Goal: Complete application form: Complete application form

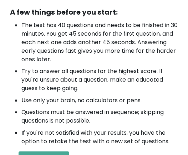
scroll to position [285, 0]
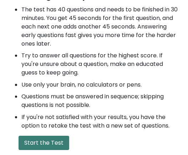
click at [50, 136] on button "Start the Test" at bounding box center [44, 143] width 51 height 14
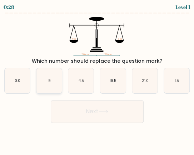
click at [47, 85] on icon "9" at bounding box center [48, 80] width 25 height 25
click at [97, 80] on input "b. 9" at bounding box center [97, 79] width 0 height 2
radio input "true"
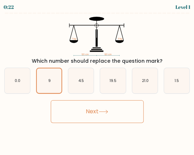
click at [113, 113] on button "Next" at bounding box center [97, 111] width 93 height 23
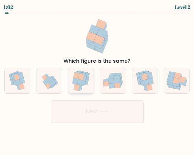
click at [73, 82] on icon at bounding box center [75, 81] width 6 height 7
click at [97, 80] on input "c." at bounding box center [97, 79] width 0 height 2
radio input "true"
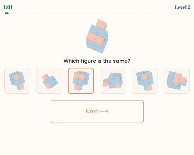
click at [86, 120] on button "Next" at bounding box center [97, 111] width 93 height 23
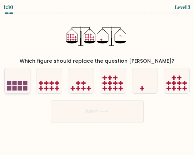
click at [17, 82] on icon at bounding box center [17, 80] width 25 height 21
click at [97, 80] on input "a." at bounding box center [97, 79] width 0 height 2
radio input "true"
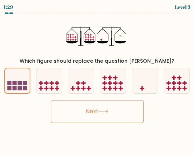
click at [105, 111] on icon at bounding box center [103, 112] width 10 height 4
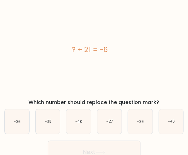
scroll to position [24, 0]
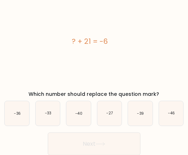
click at [105, 111] on icon "-27" at bounding box center [109, 113] width 25 height 25
click at [95, 56] on input "d. -27" at bounding box center [94, 55] width 0 height 2
radio input "true"
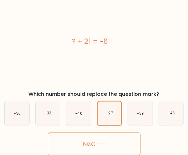
click at [93, 139] on button "Next" at bounding box center [94, 144] width 93 height 23
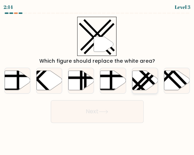
click at [140, 78] on icon at bounding box center [144, 81] width 25 height 20
click at [97, 78] on input "e." at bounding box center [97, 79] width 0 height 2
radio input "true"
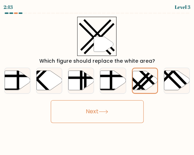
click at [116, 107] on button "Next" at bounding box center [97, 111] width 93 height 23
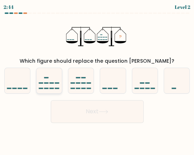
click at [44, 86] on icon at bounding box center [48, 80] width 25 height 21
click at [97, 80] on input "b." at bounding box center [97, 79] width 0 height 2
radio input "true"
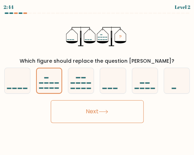
click at [72, 114] on button "Next" at bounding box center [97, 111] width 93 height 23
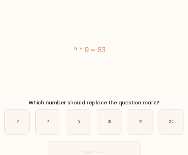
scroll to position [24, 0]
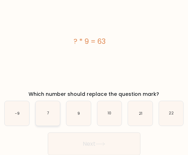
click at [54, 112] on icon "7" at bounding box center [48, 113] width 25 height 25
click at [94, 56] on input "b. 7" at bounding box center [94, 55] width 0 height 2
radio input "true"
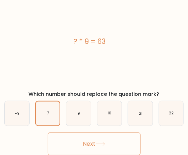
click at [78, 140] on button "Next" at bounding box center [94, 144] width 93 height 23
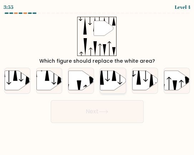
click at [110, 86] on icon at bounding box center [112, 81] width 25 height 20
click at [97, 80] on input "d." at bounding box center [97, 79] width 0 height 2
radio input "true"
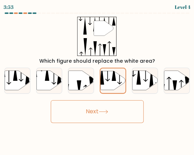
click at [104, 113] on icon at bounding box center [103, 112] width 10 height 4
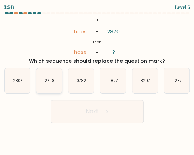
click at [48, 86] on icon "2708" at bounding box center [48, 80] width 25 height 25
click at [97, 80] on input "b. 2708" at bounding box center [97, 79] width 0 height 2
radio input "true"
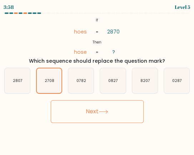
click at [70, 110] on button "Next" at bounding box center [97, 111] width 93 height 23
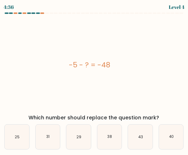
scroll to position [24, 0]
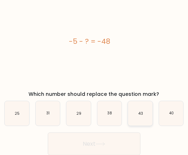
click at [136, 119] on icon "43" at bounding box center [140, 113] width 25 height 25
click at [95, 56] on input "e. 43" at bounding box center [94, 55] width 0 height 2
radio input "true"
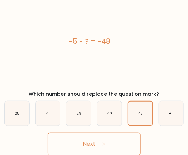
click at [103, 138] on button "Next" at bounding box center [94, 144] width 93 height 23
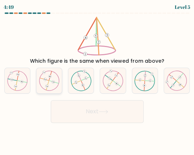
click at [45, 87] on icon at bounding box center [49, 81] width 20 height 20
click at [97, 80] on input "b." at bounding box center [97, 79] width 0 height 2
radio input "true"
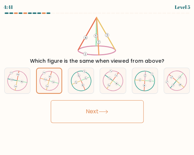
click at [78, 111] on button "Next" at bounding box center [97, 111] width 93 height 23
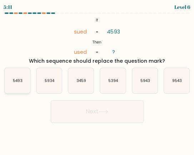
click at [22, 81] on icon "5493" at bounding box center [17, 80] width 25 height 25
click at [97, 80] on input "a. 5493" at bounding box center [97, 79] width 0 height 2
radio input "true"
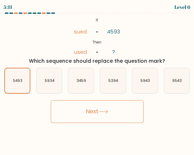
click at [85, 116] on button "Next" at bounding box center [97, 111] width 93 height 23
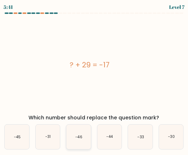
click at [79, 126] on icon "-46" at bounding box center [78, 137] width 25 height 25
click at [94, 80] on input "c. -46" at bounding box center [94, 79] width 0 height 2
radio input "true"
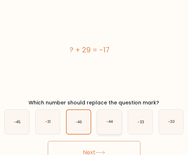
scroll to position [24, 0]
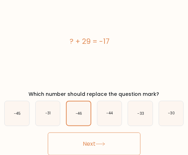
click at [105, 143] on icon at bounding box center [101, 144] width 10 height 4
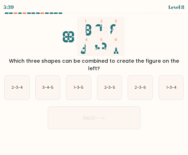
scroll to position [0, 0]
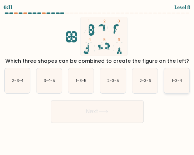
click at [177, 86] on icon "1-3-4" at bounding box center [176, 80] width 25 height 25
click at [97, 80] on input "f. 1-3-4" at bounding box center [97, 79] width 0 height 2
radio input "true"
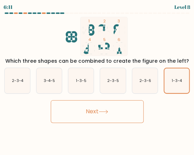
click at [111, 122] on button "Next" at bounding box center [97, 111] width 93 height 23
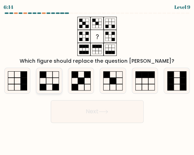
click at [50, 83] on icon at bounding box center [48, 80] width 25 height 25
click at [97, 80] on input "b." at bounding box center [97, 79] width 0 height 2
radio input "true"
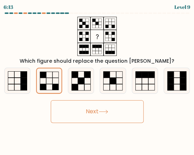
click at [79, 104] on button "Next" at bounding box center [97, 111] width 93 height 23
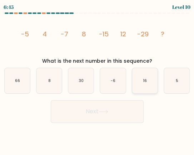
click at [138, 80] on icon "16" at bounding box center [144, 80] width 25 height 25
click at [97, 80] on input "e. 16" at bounding box center [97, 79] width 0 height 2
radio input "true"
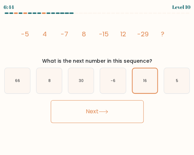
click at [126, 112] on button "Next" at bounding box center [97, 111] width 93 height 23
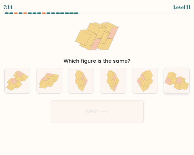
click at [181, 84] on icon at bounding box center [182, 85] width 7 height 7
click at [97, 80] on input "f." at bounding box center [97, 79] width 0 height 2
radio input "true"
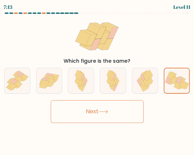
click at [119, 113] on button "Next" at bounding box center [97, 111] width 93 height 23
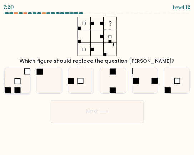
click at [17, 82] on rect at bounding box center [17, 80] width 5 height 5
click at [97, 80] on input "a." at bounding box center [97, 79] width 0 height 2
radio input "true"
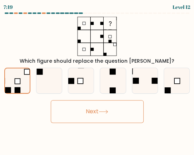
click at [70, 107] on button "Next" at bounding box center [97, 111] width 93 height 23
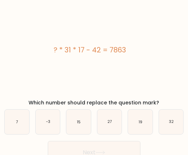
scroll to position [24, 0]
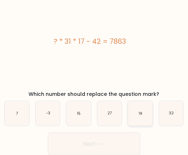
click at [142, 114] on text "19" at bounding box center [141, 113] width 4 height 5
click at [95, 56] on input "e. 19" at bounding box center [94, 55] width 0 height 2
radio input "true"
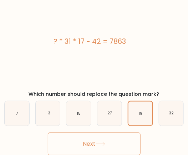
click at [111, 137] on button "Next" at bounding box center [94, 144] width 93 height 23
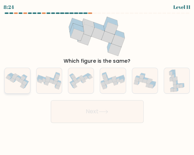
click at [12, 86] on icon at bounding box center [17, 80] width 25 height 19
click at [97, 80] on input "a." at bounding box center [97, 79] width 0 height 2
radio input "true"
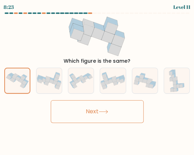
click at [78, 119] on button "Next" at bounding box center [97, 111] width 93 height 23
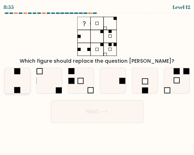
click at [12, 83] on icon at bounding box center [17, 80] width 25 height 25
click at [97, 80] on input "a." at bounding box center [97, 79] width 0 height 2
radio input "true"
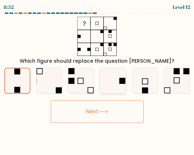
click at [107, 85] on icon at bounding box center [112, 80] width 25 height 25
click at [97, 80] on input "d." at bounding box center [97, 79] width 0 height 2
radio input "true"
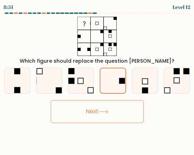
click at [93, 117] on button "Next" at bounding box center [97, 111] width 93 height 23
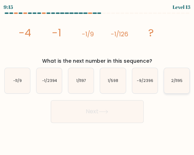
click at [170, 83] on icon "2/1195" at bounding box center [176, 80] width 25 height 25
click at [97, 80] on input "f. 2/1195" at bounding box center [97, 79] width 0 height 2
radio input "true"
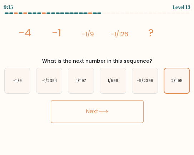
click at [100, 110] on button "Next" at bounding box center [97, 111] width 93 height 23
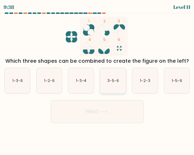
click at [110, 85] on icon "3-5-6" at bounding box center [112, 80] width 25 height 25
click at [97, 80] on input "d. 3-5-6" at bounding box center [97, 79] width 0 height 2
radio input "true"
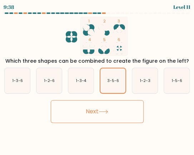
click at [108, 107] on button "Next" at bounding box center [97, 111] width 93 height 23
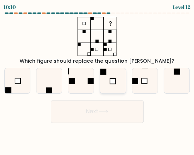
click at [110, 82] on rect at bounding box center [112, 80] width 5 height 5
click at [97, 80] on input "d." at bounding box center [97, 79] width 0 height 2
radio input "true"
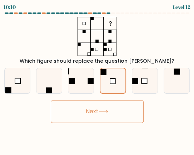
click at [104, 116] on button "Next" at bounding box center [97, 111] width 93 height 23
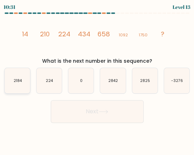
click at [19, 82] on text "2184" at bounding box center [18, 80] width 9 height 5
click at [97, 80] on input "a. 2184" at bounding box center [97, 79] width 0 height 2
radio input "true"
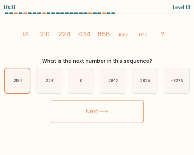
click at [76, 112] on button "Next" at bounding box center [97, 111] width 93 height 23
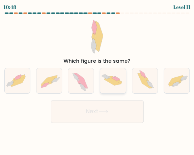
click at [116, 77] on icon at bounding box center [117, 78] width 5 height 4
click at [97, 78] on input "d." at bounding box center [97, 79] width 0 height 2
radio input "true"
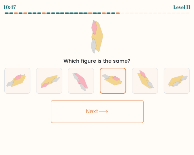
click at [107, 109] on button "Next" at bounding box center [97, 111] width 93 height 23
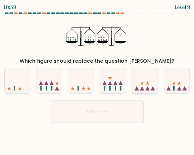
click at [147, 85] on icon at bounding box center [144, 80] width 25 height 21
click at [97, 80] on input "e." at bounding box center [97, 79] width 0 height 2
radio input "true"
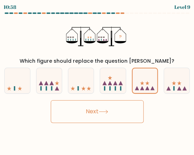
click at [87, 108] on button "Next" at bounding box center [97, 111] width 93 height 23
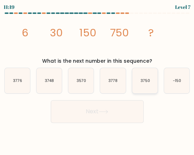
click at [150, 81] on icon "3750" at bounding box center [144, 80] width 25 height 25
click at [97, 80] on input "e. 3750" at bounding box center [97, 79] width 0 height 2
radio input "true"
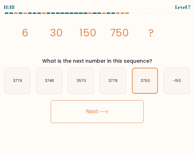
click at [83, 110] on button "Next" at bounding box center [97, 111] width 93 height 23
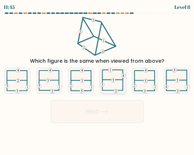
click at [103, 78] on icon at bounding box center [112, 80] width 25 height 25
click at [97, 78] on input "d." at bounding box center [97, 79] width 0 height 2
radio input "true"
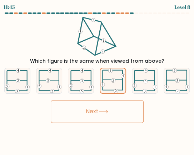
click at [96, 110] on button "Next" at bounding box center [97, 111] width 93 height 23
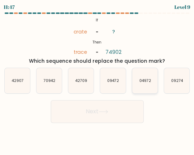
click at [145, 82] on text "04972" at bounding box center [145, 80] width 12 height 5
click at [97, 80] on input "e. 04972" at bounding box center [97, 79] width 0 height 2
radio input "true"
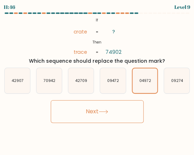
click at [114, 113] on button "Next" at bounding box center [97, 111] width 93 height 23
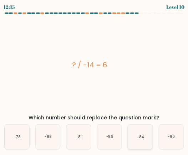
click at [134, 132] on icon "-84" at bounding box center [140, 137] width 25 height 25
click at [95, 80] on input "e. -84" at bounding box center [94, 79] width 0 height 2
radio input "true"
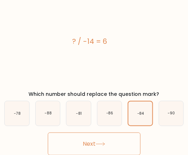
click at [98, 141] on button "Next" at bounding box center [94, 144] width 93 height 23
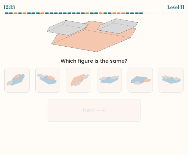
scroll to position [0, 0]
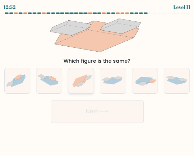
click at [80, 82] on icon at bounding box center [79, 84] width 12 height 6
click at [97, 80] on input "c." at bounding box center [97, 79] width 0 height 2
radio input "true"
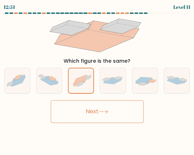
click at [93, 118] on button "Next" at bounding box center [97, 111] width 93 height 23
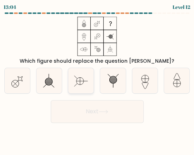
click at [89, 90] on icon at bounding box center [80, 80] width 25 height 25
click at [97, 80] on input "c." at bounding box center [97, 79] width 0 height 2
radio input "true"
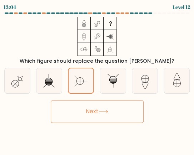
click at [92, 116] on button "Next" at bounding box center [97, 111] width 93 height 23
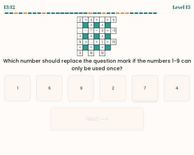
click at [148, 91] on icon "7" at bounding box center [144, 88] width 25 height 25
click at [97, 80] on input "e. 7" at bounding box center [97, 79] width 0 height 2
radio input "true"
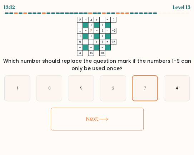
click at [115, 115] on button "Next" at bounding box center [97, 119] width 93 height 23
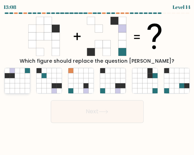
click at [19, 74] on icon at bounding box center [17, 75] width 5 height 5
click at [97, 78] on input "a." at bounding box center [97, 79] width 0 height 2
radio input "true"
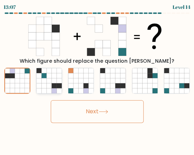
click at [52, 80] on icon at bounding box center [54, 80] width 5 height 5
click at [97, 80] on input "b." at bounding box center [97, 79] width 0 height 2
radio input "true"
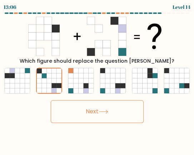
click at [80, 110] on button "Next" at bounding box center [97, 111] width 93 height 23
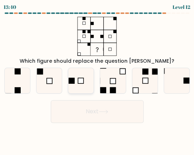
click at [70, 81] on rect at bounding box center [71, 81] width 6 height 6
click at [97, 80] on input "c." at bounding box center [97, 79] width 0 height 2
radio input "true"
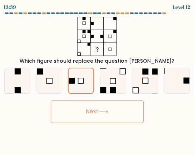
click at [79, 113] on button "Next" at bounding box center [97, 111] width 93 height 23
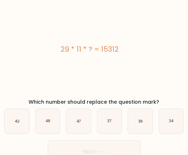
scroll to position [24, 0]
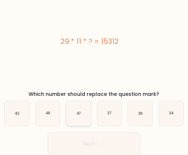
click at [74, 111] on icon "47" at bounding box center [78, 113] width 25 height 25
click at [94, 56] on input "c. 47" at bounding box center [94, 55] width 0 height 2
radio input "true"
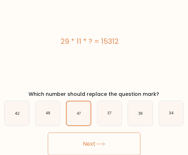
click at [86, 136] on button "Next" at bounding box center [94, 144] width 93 height 23
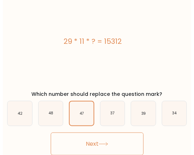
scroll to position [0, 0]
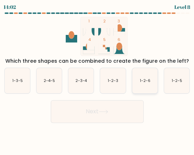
click at [143, 82] on text "1-2-6" at bounding box center [144, 80] width 10 height 5
click at [97, 80] on input "e. 1-2-6" at bounding box center [97, 79] width 0 height 2
radio input "true"
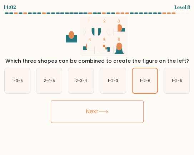
click at [124, 121] on button "Next" at bounding box center [97, 111] width 93 height 23
click at [122, 114] on button "Next" at bounding box center [97, 111] width 93 height 23
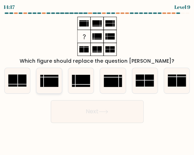
click at [46, 78] on rect at bounding box center [49, 81] width 18 height 12
click at [97, 78] on input "b." at bounding box center [97, 79] width 0 height 2
radio input "true"
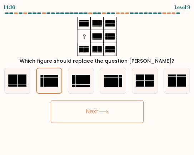
click at [66, 105] on button "Next" at bounding box center [97, 111] width 93 height 23
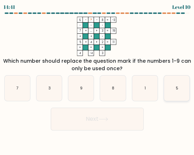
click at [173, 89] on icon "5" at bounding box center [176, 88] width 25 height 25
click at [97, 80] on input "f. 5" at bounding box center [97, 79] width 0 height 2
radio input "true"
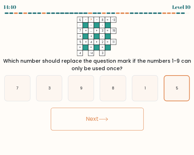
click at [126, 114] on button "Next" at bounding box center [97, 119] width 93 height 23
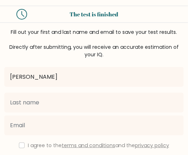
drag, startPoint x: 47, startPoint y: 78, endPoint x: 23, endPoint y: 76, distance: 24.0
click at [23, 76] on input "[PERSON_NAME]" at bounding box center [93, 77] width 179 height 20
type input "[PERSON_NAME]"
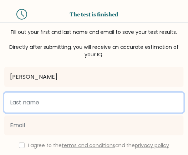
click at [28, 96] on input "text" at bounding box center [93, 103] width 179 height 20
type input "Dino"
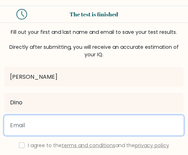
click at [27, 125] on input "email" at bounding box center [93, 126] width 179 height 20
type input "a"
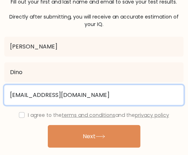
scroll to position [56, 0]
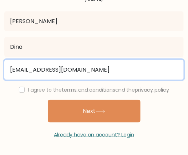
type input "jesslyndino@gmail.com"
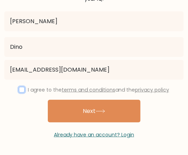
click at [21, 89] on input "checkbox" at bounding box center [22, 90] width 6 height 6
checkbox input "true"
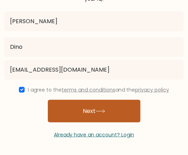
click at [78, 109] on button "Next" at bounding box center [94, 111] width 93 height 23
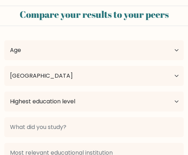
select select "PH"
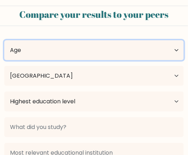
click at [80, 50] on select "Age Under [DEMOGRAPHIC_DATA] [DEMOGRAPHIC_DATA] [DEMOGRAPHIC_DATA] [DEMOGRAPHIC…" at bounding box center [93, 50] width 179 height 20
select select "25_34"
click at [4, 40] on select "Age Under [DEMOGRAPHIC_DATA] [DEMOGRAPHIC_DATA] [DEMOGRAPHIC_DATA] [DEMOGRAPHIC…" at bounding box center [93, 50] width 179 height 20
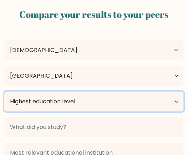
click at [54, 100] on select "Highest education level No schooling Primary Lower Secondary Upper Secondary Oc…" at bounding box center [93, 102] width 179 height 20
select select "bachelors_degree"
click at [4, 92] on select "Highest education level No schooling Primary Lower Secondary Upper Secondary Oc…" at bounding box center [93, 102] width 179 height 20
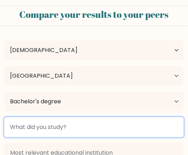
click at [47, 127] on input at bounding box center [93, 127] width 179 height 20
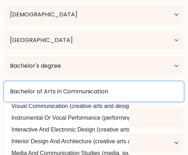
scroll to position [70, 0]
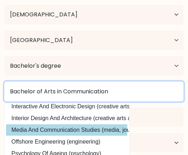
type input "Bachelor of Arts in Communication"
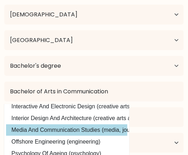
click at [110, 126] on div "[PERSON_NAME] Age Under [DEMOGRAPHIC_DATA] [DEMOGRAPHIC_DATA] [DEMOGRAPHIC_DATA…" at bounding box center [94, 90] width 188 height 188
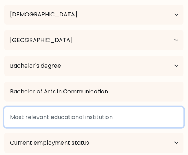
click at [85, 118] on input at bounding box center [93, 117] width 179 height 20
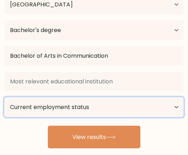
click at [80, 108] on select "Current employment status Employed Student Retired Other / prefer not to answer" at bounding box center [93, 107] width 179 height 20
select select "employed"
click at [4, 97] on select "Current employment status Employed Student Retired Other / prefer not to answer" at bounding box center [93, 107] width 179 height 20
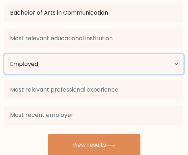
scroll to position [116, 0]
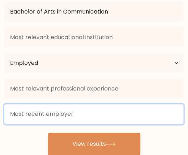
click at [50, 116] on input at bounding box center [93, 115] width 179 height 20
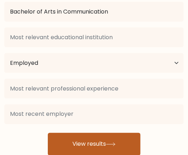
click at [85, 144] on button "View results" at bounding box center [94, 144] width 93 height 23
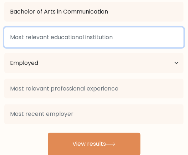
click at [27, 46] on input at bounding box center [93, 37] width 179 height 20
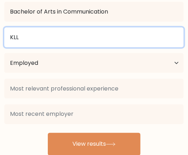
type input "KLL"
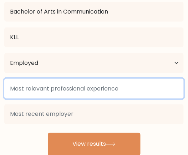
click at [37, 92] on input at bounding box center [93, 89] width 179 height 20
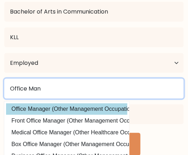
type input "Office Man"
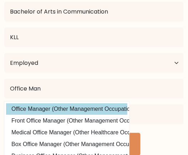
click at [35, 107] on div "Office Man Office Manager (Other Management Occupations) Front Office Manager (…" at bounding box center [94, 101] width 188 height 51
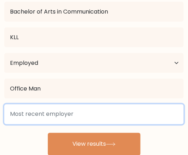
click at [37, 114] on input at bounding box center [93, 115] width 179 height 20
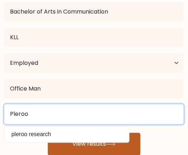
type input "Pleroo"
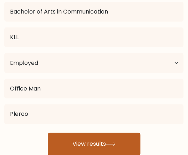
click at [121, 149] on button "View results" at bounding box center [94, 144] width 93 height 23
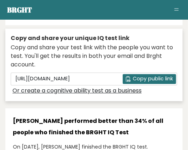
scroll to position [214, 0]
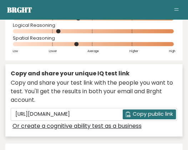
click at [144, 118] on span "Copy public link" at bounding box center [153, 114] width 40 height 7
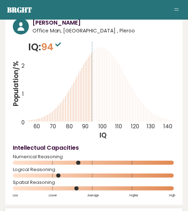
scroll to position [66, 0]
